Goal: Check status

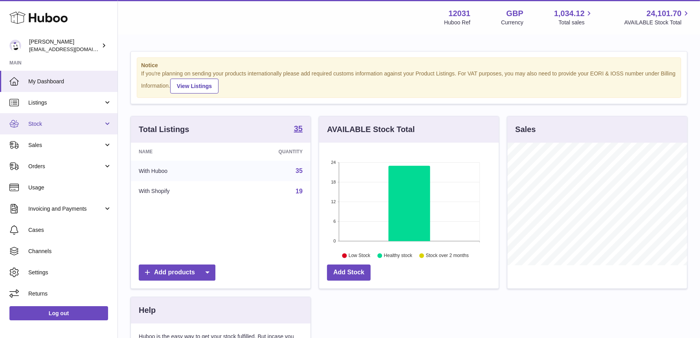
scroll to position [122, 180]
click at [62, 128] on link "Stock" at bounding box center [59, 123] width 118 height 21
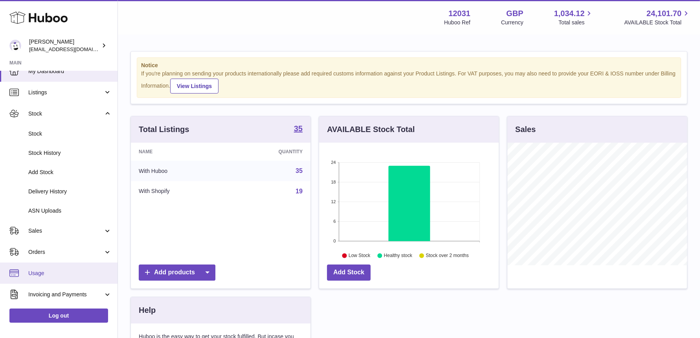
scroll to position [67, 0]
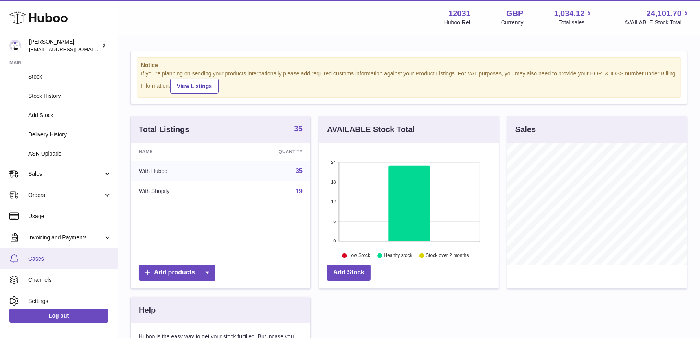
click at [44, 259] on span "Cases" at bounding box center [69, 258] width 83 height 7
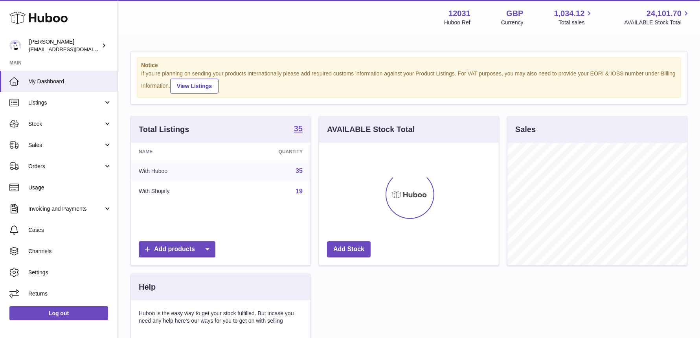
scroll to position [122, 180]
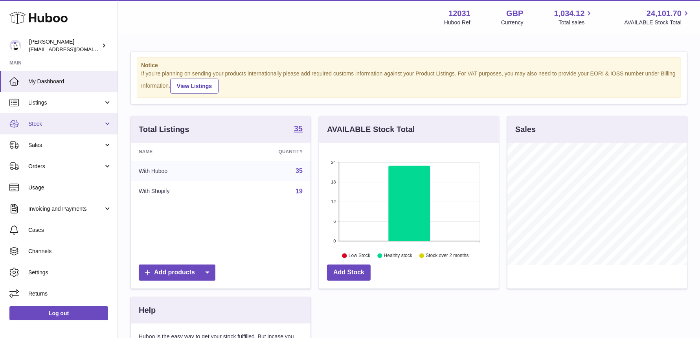
click at [42, 124] on span "Stock" at bounding box center [65, 123] width 75 height 7
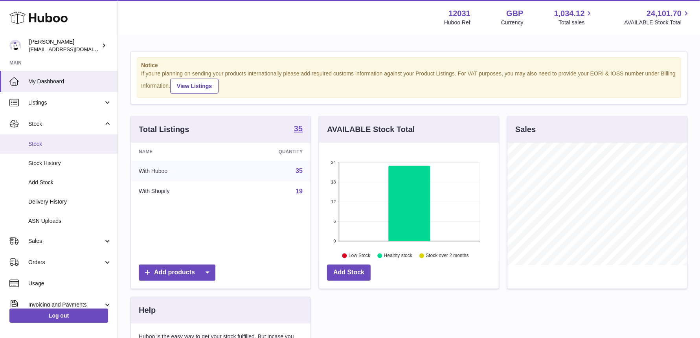
click at [46, 145] on span "Stock" at bounding box center [69, 143] width 83 height 7
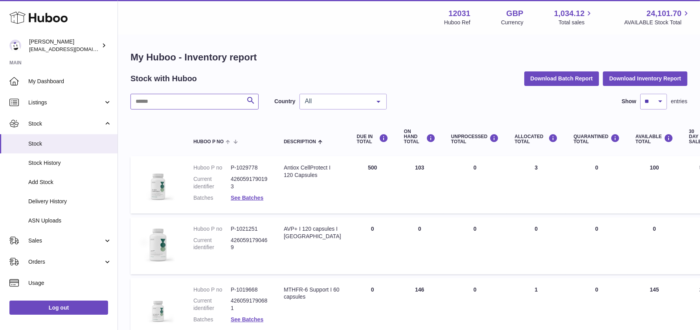
click at [154, 105] on input "text" at bounding box center [194, 102] width 128 height 16
type input "***"
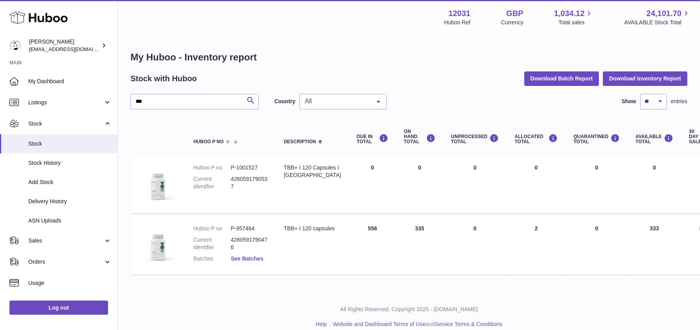
click at [242, 261] on link "See Batches" at bounding box center [247, 259] width 33 height 6
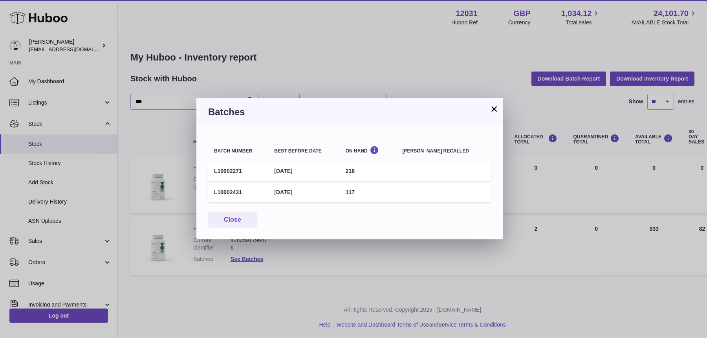
click at [496, 108] on button "×" at bounding box center [494, 108] width 9 height 9
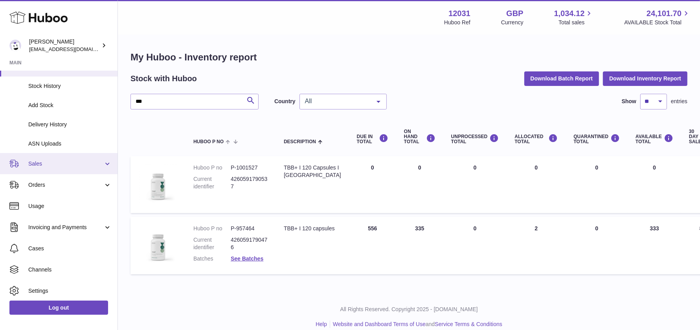
scroll to position [94, 0]
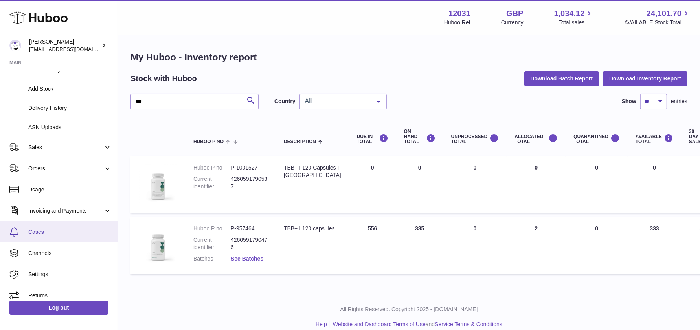
click at [40, 232] on span "Cases" at bounding box center [69, 232] width 83 height 7
